Goal: Task Accomplishment & Management: Manage account settings

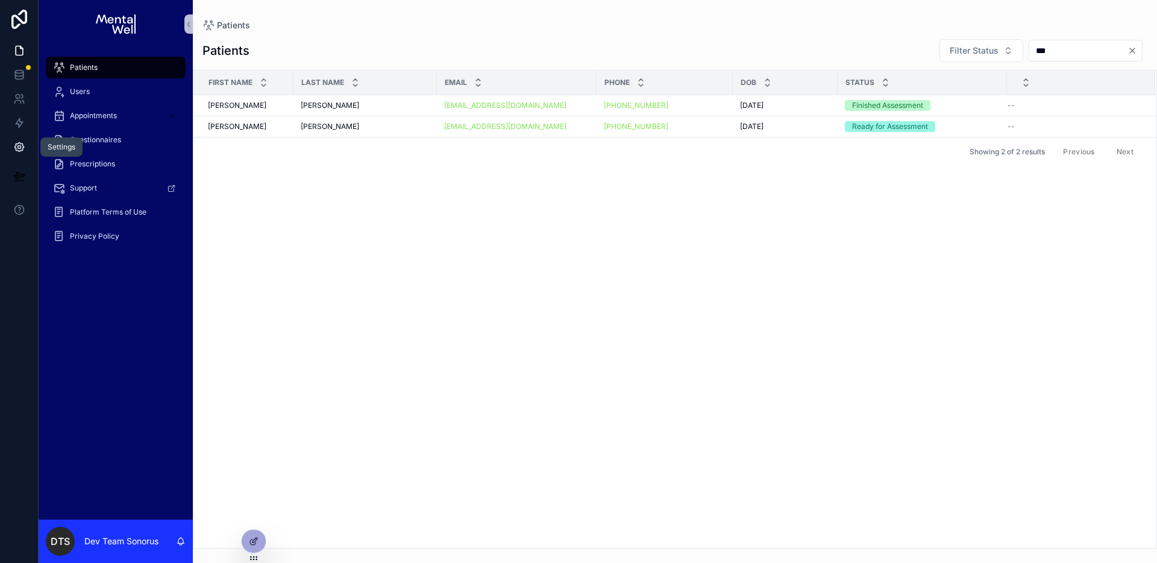
click at [17, 152] on icon at bounding box center [19, 147] width 12 height 12
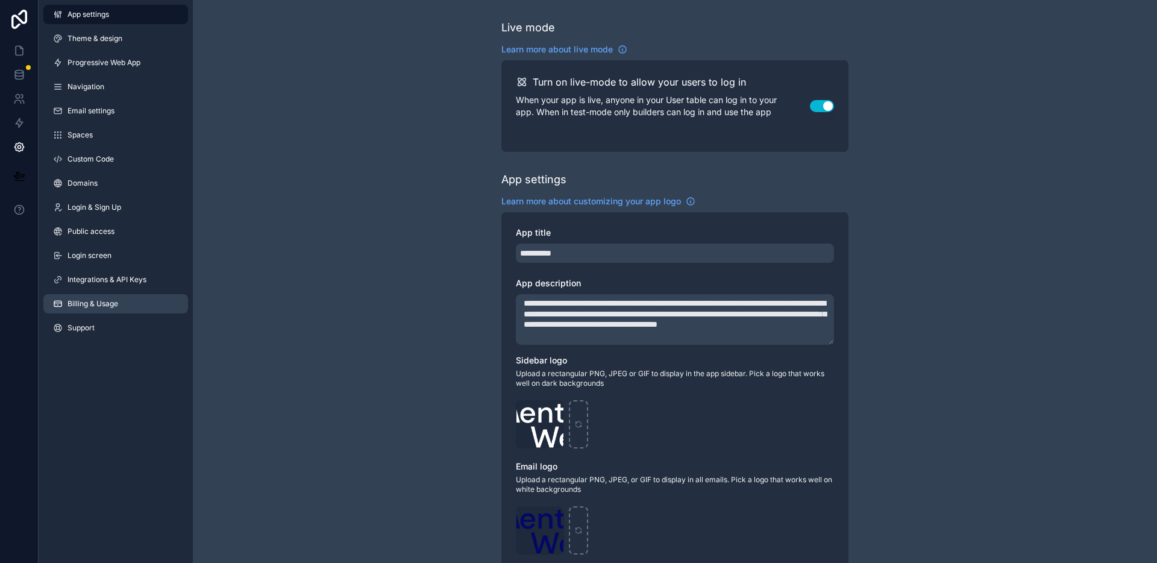
click at [127, 301] on link "Billing & Usage" at bounding box center [115, 303] width 145 height 19
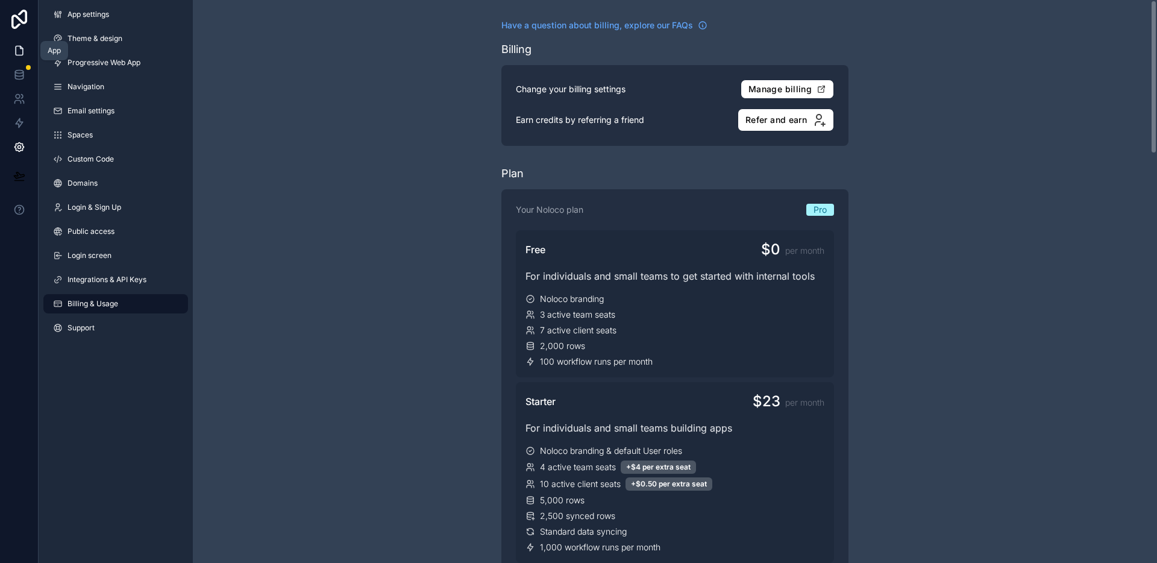
click at [5, 49] on link at bounding box center [19, 51] width 38 height 24
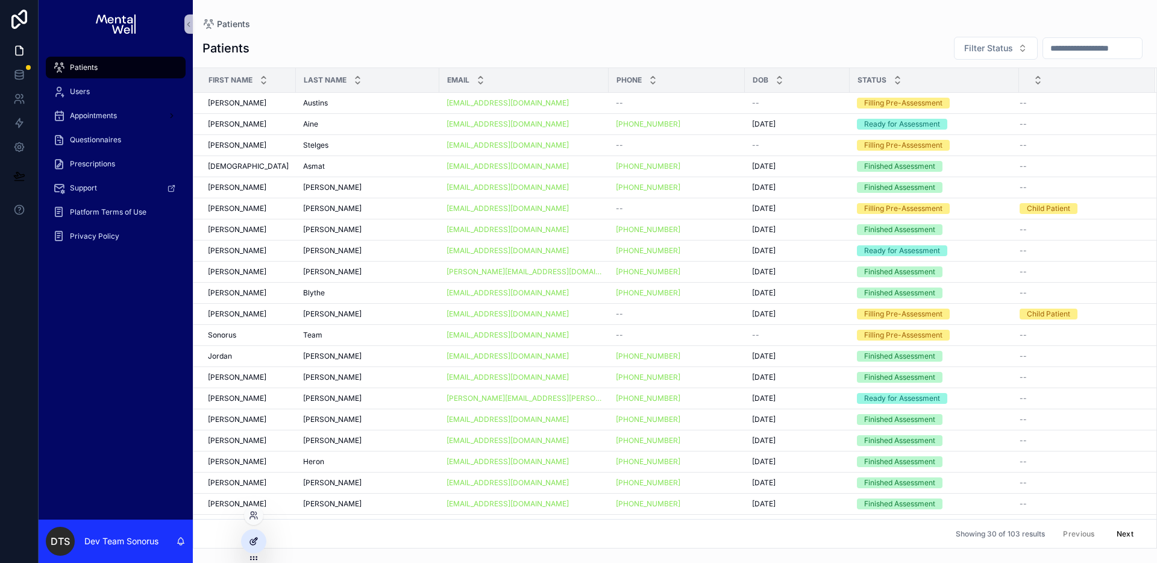
click at [254, 542] on icon at bounding box center [255, 540] width 5 height 5
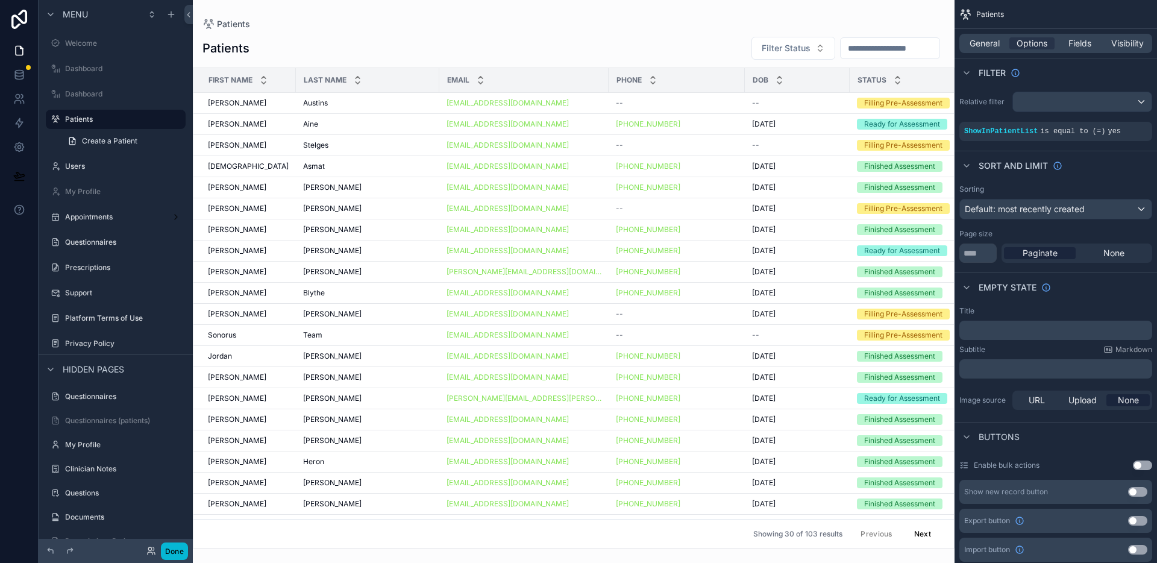
click at [670, 34] on div "scrollable content" at bounding box center [574, 281] width 762 height 563
click at [1082, 45] on span "Fields" at bounding box center [1080, 43] width 23 height 12
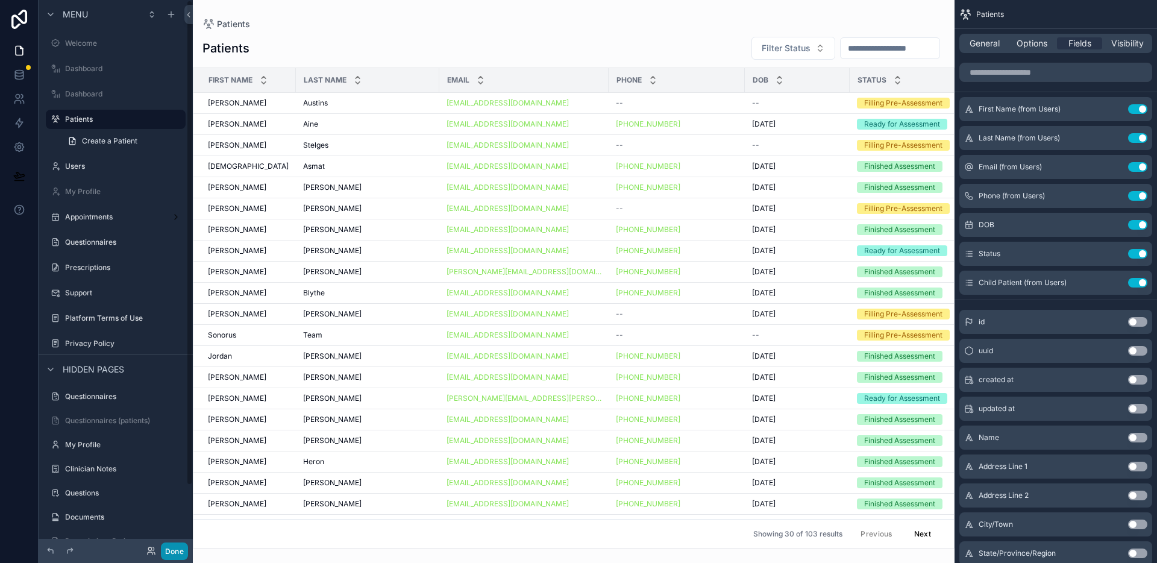
click at [175, 547] on button "Done" at bounding box center [174, 550] width 27 height 17
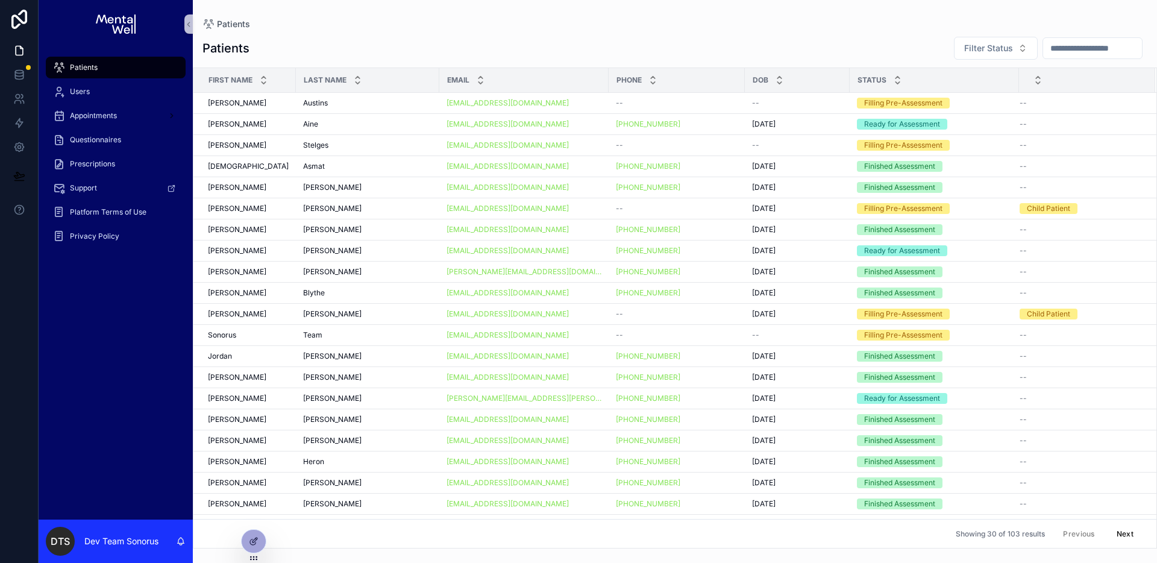
click at [407, 19] on div "Patients" at bounding box center [675, 24] width 945 height 10
click at [20, 154] on link at bounding box center [19, 147] width 38 height 24
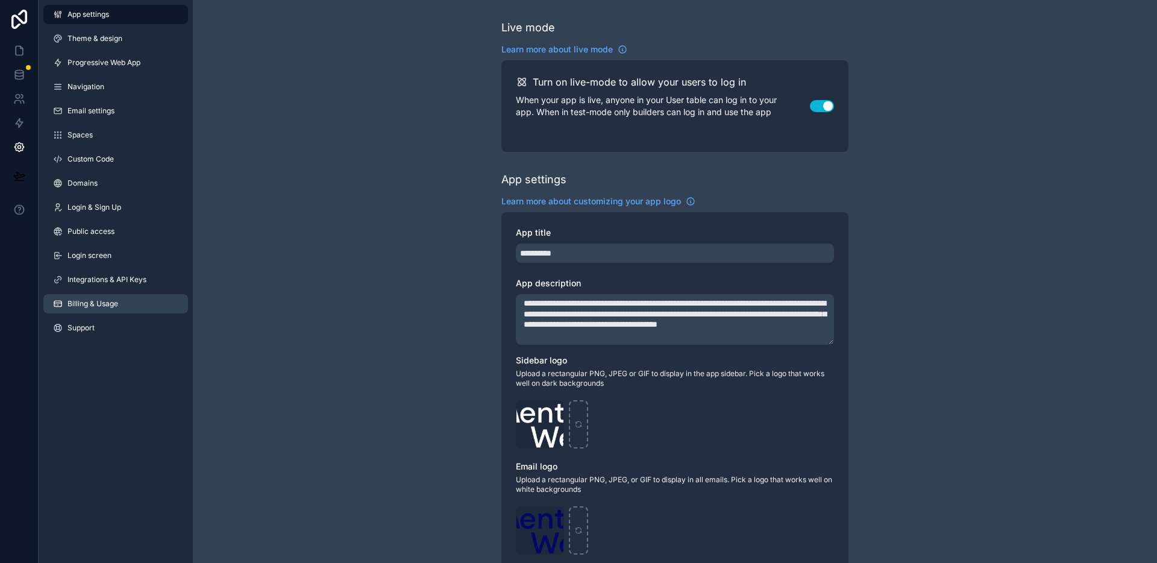
click at [84, 297] on link "Billing & Usage" at bounding box center [115, 303] width 145 height 19
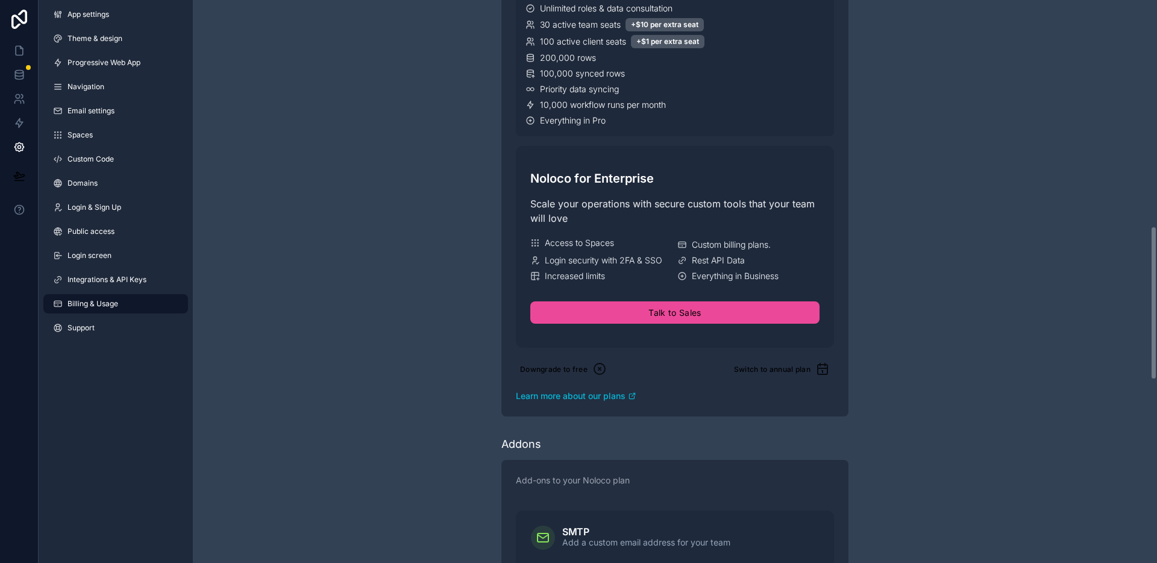
scroll to position [655, 0]
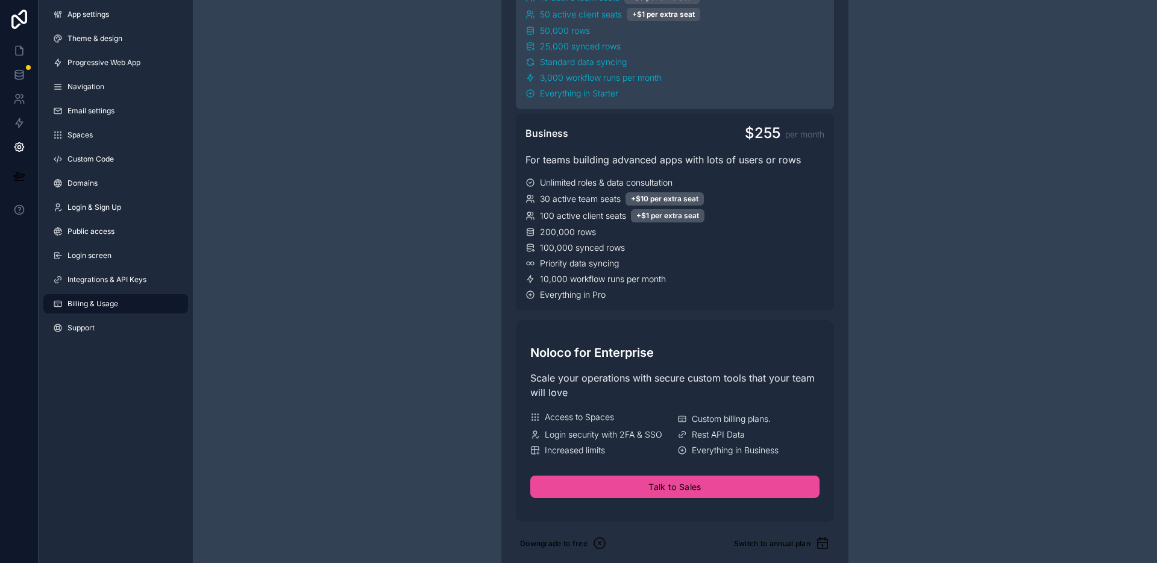
click at [460, 258] on div "Have a question about billing, explore our FAQs Billing Change your billing set…" at bounding box center [675, 376] width 964 height 2062
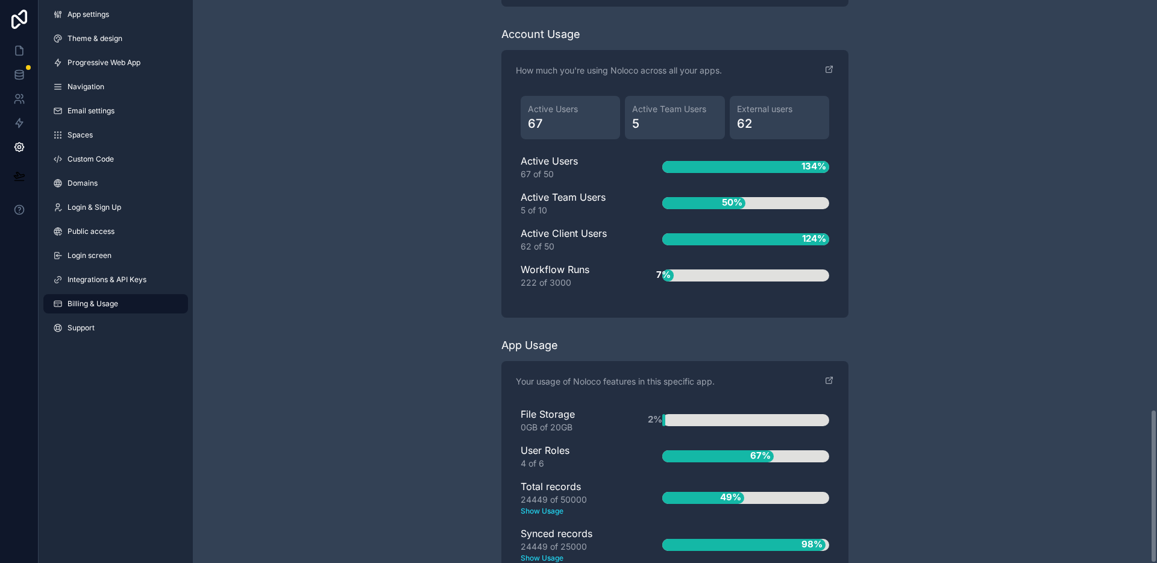
scroll to position [1499, 0]
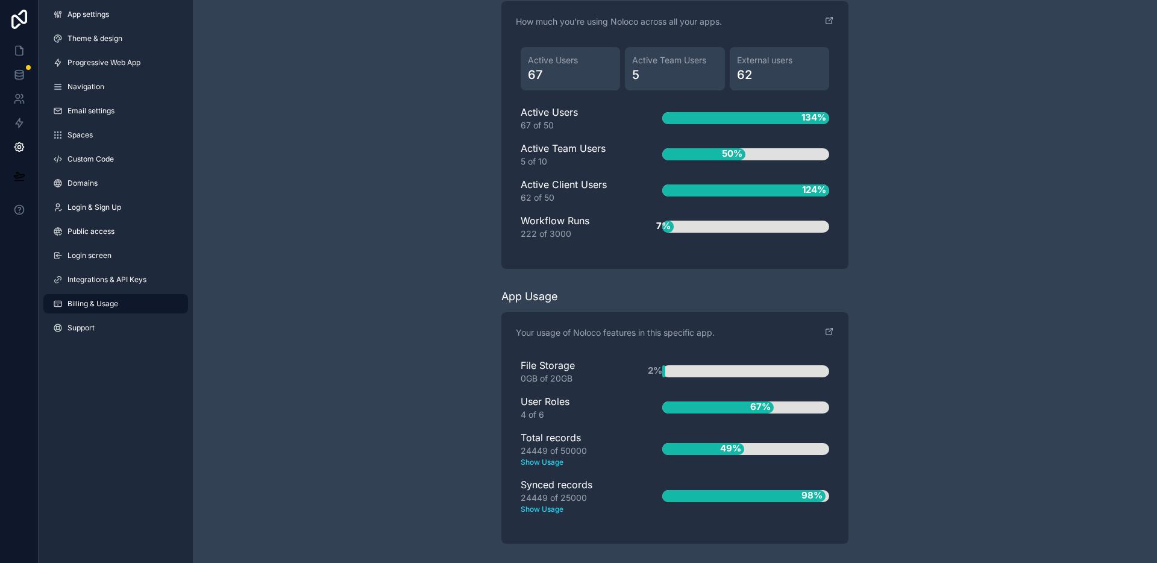
click at [551, 514] on text "Show Usage" at bounding box center [572, 509] width 103 height 11
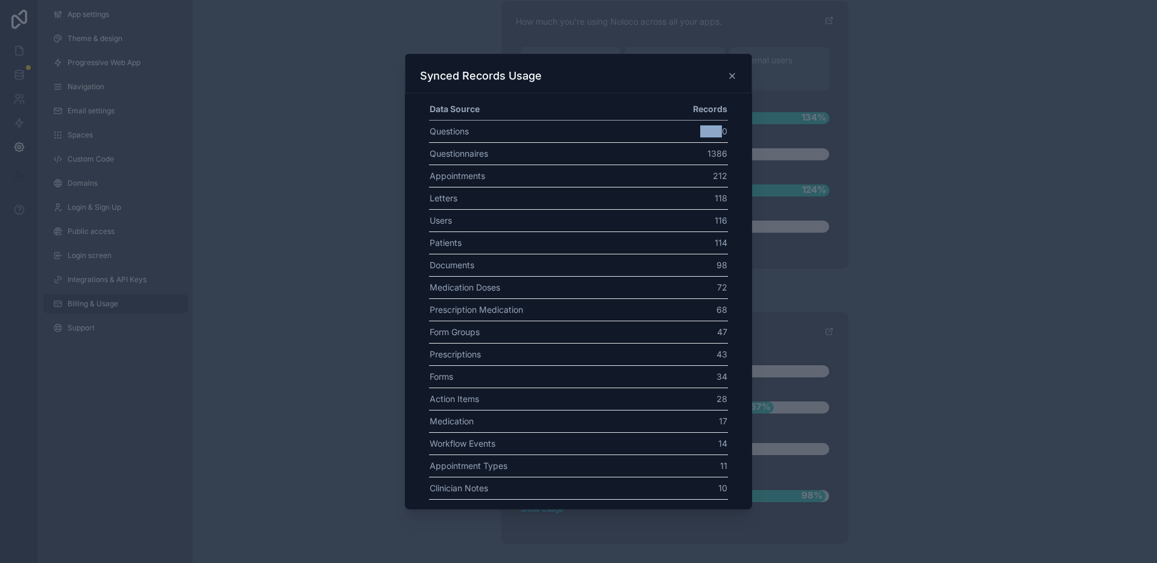
drag, startPoint x: 701, startPoint y: 134, endPoint x: 724, endPoint y: 132, distance: 23.0
click at [724, 132] on td "22060" at bounding box center [687, 132] width 81 height 22
click at [732, 77] on icon at bounding box center [732, 76] width 10 height 10
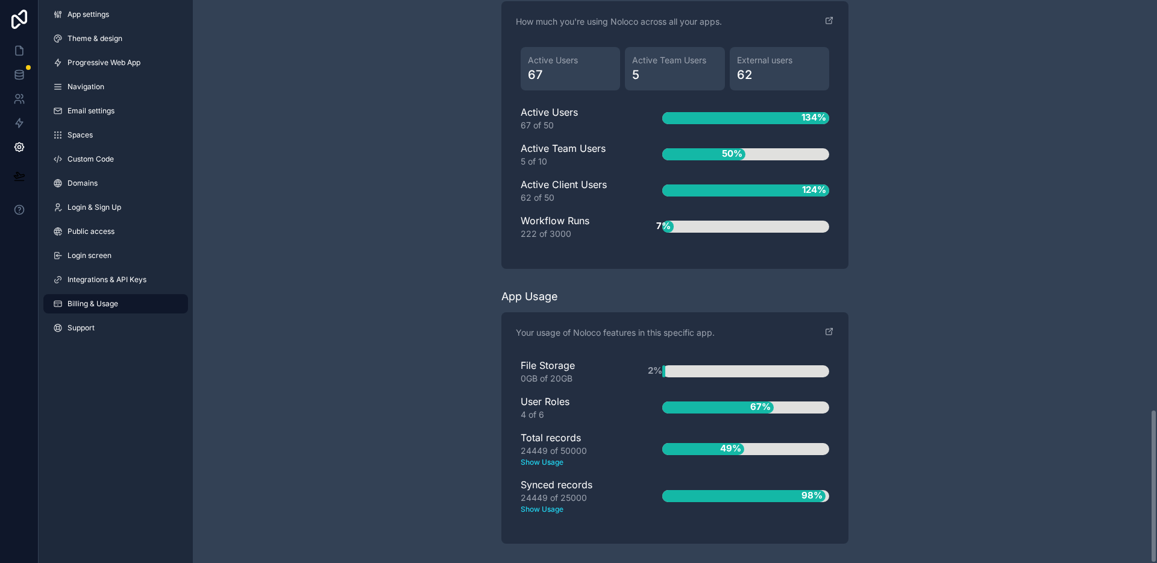
click at [16, 56] on icon at bounding box center [19, 51] width 12 height 12
